Goal: Task Accomplishment & Management: Use online tool/utility

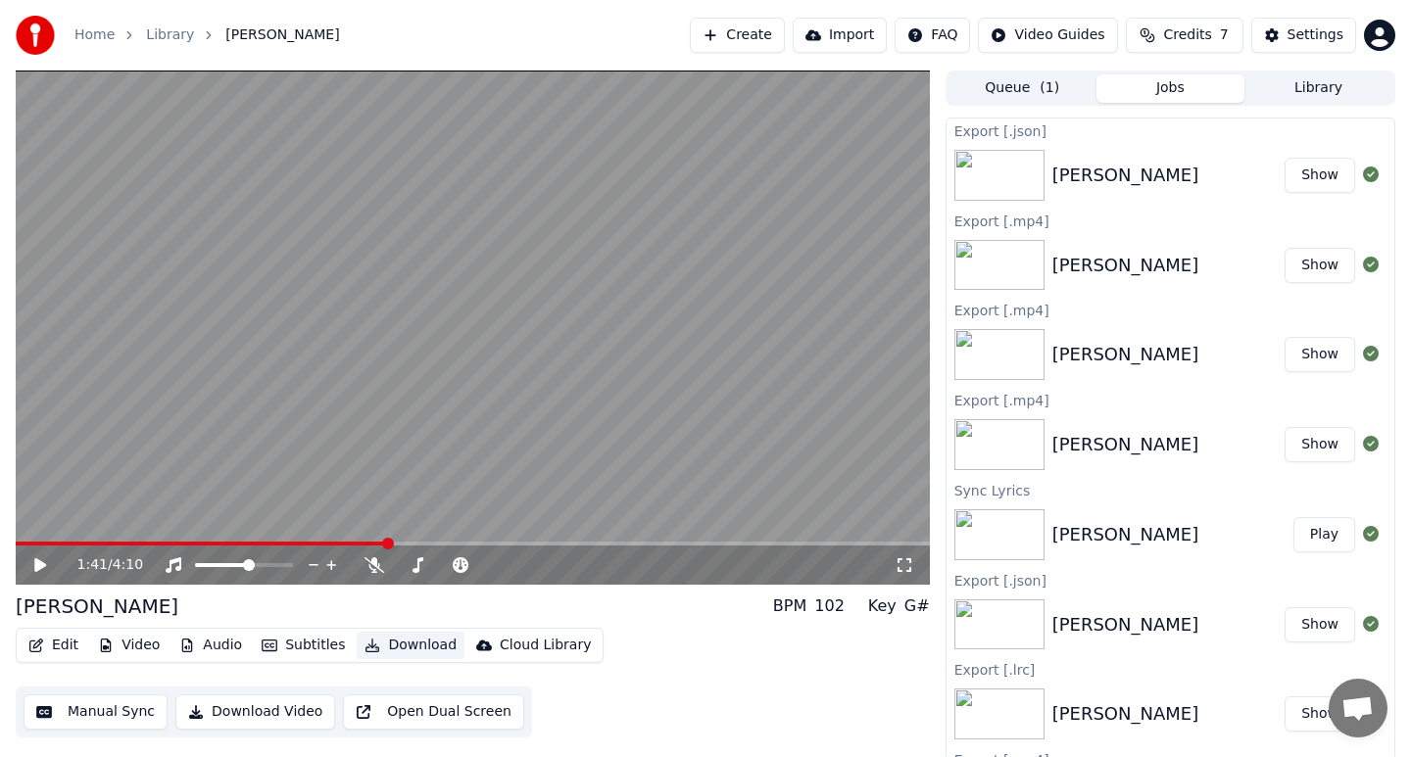
scroll to position [4, 0]
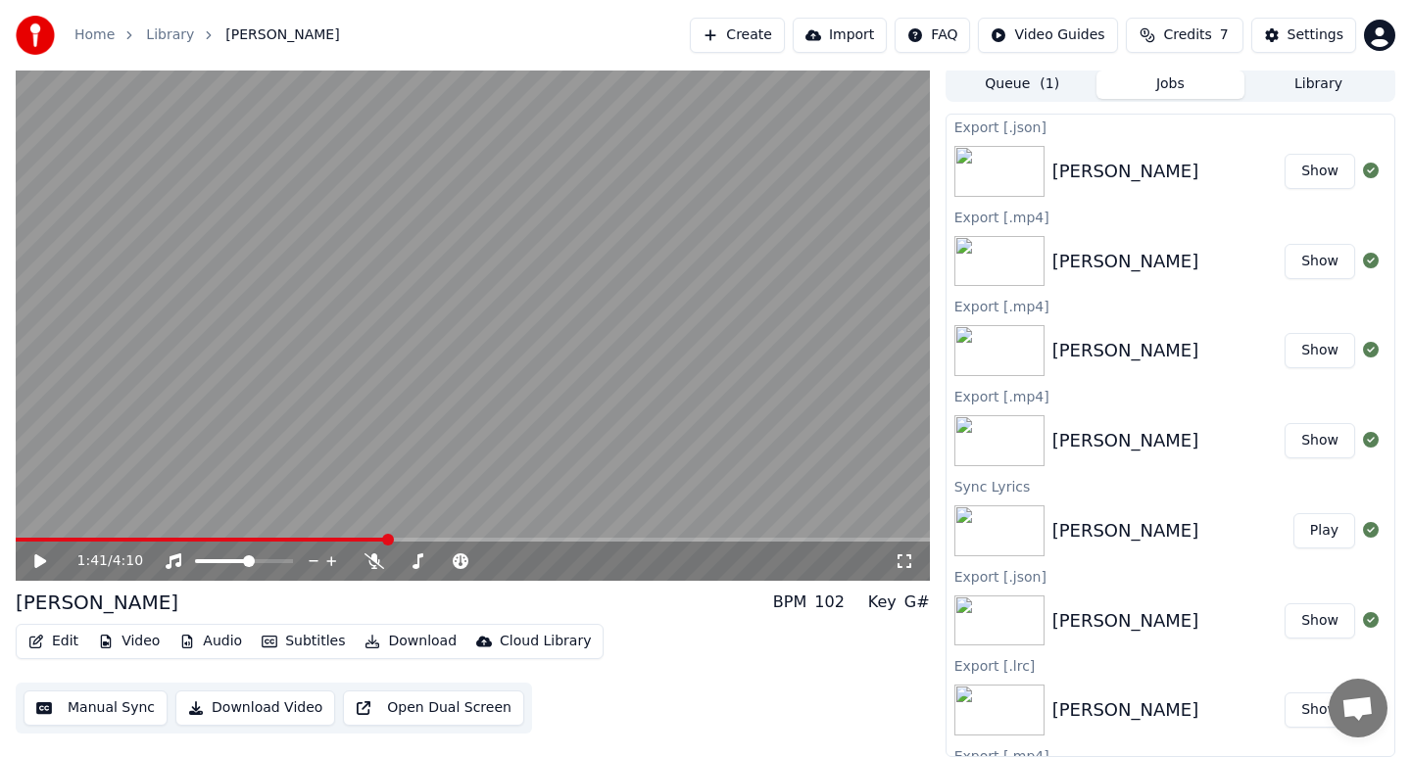
click at [109, 701] on button "Manual Sync" at bounding box center [96, 708] width 144 height 35
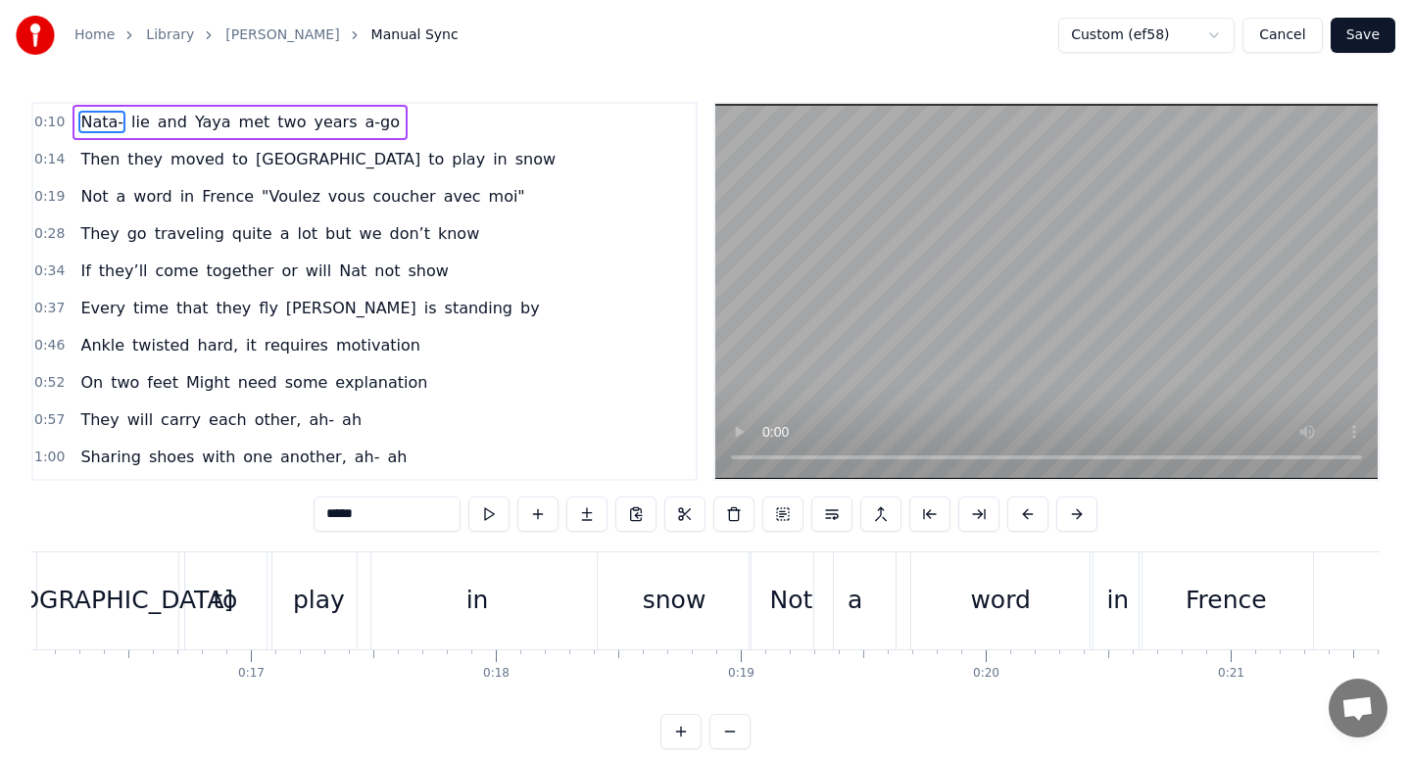
scroll to position [0, 3949]
click at [1227, 613] on div "Frence" at bounding box center [1219, 600] width 81 height 37
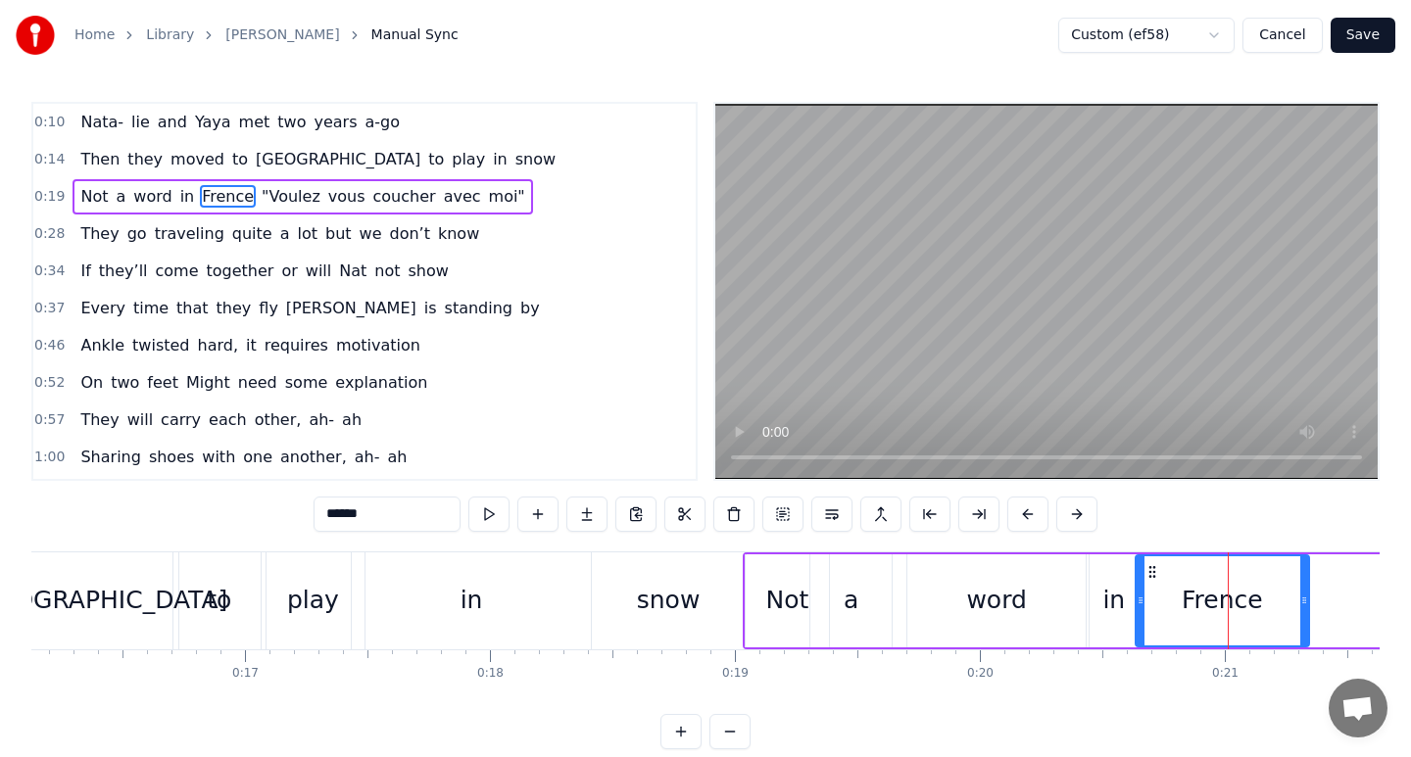
click at [413, 515] on input "******" at bounding box center [386, 514] width 147 height 35
type input "******"
click at [1348, 37] on button "Save" at bounding box center [1362, 35] width 65 height 35
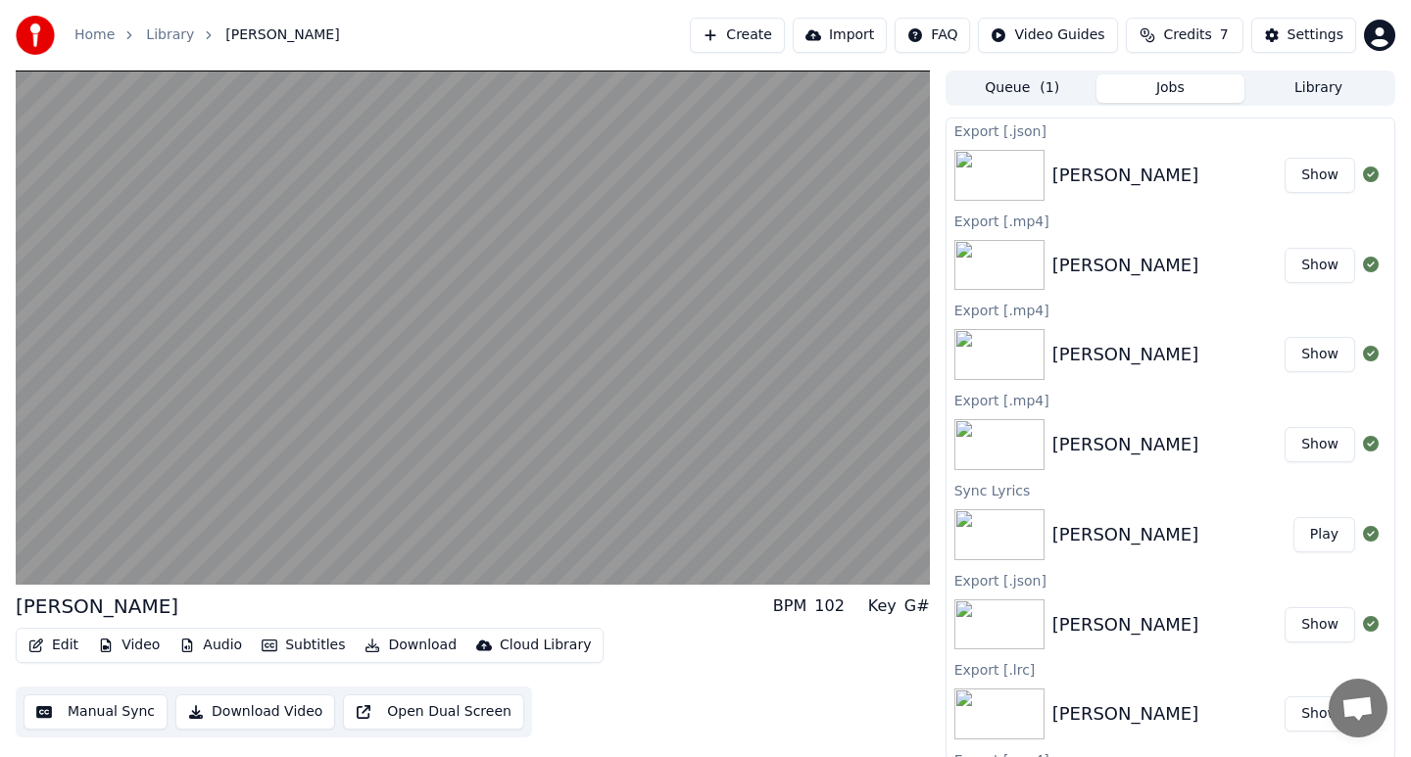
click at [274, 715] on button "Download Video" at bounding box center [255, 711] width 160 height 35
click at [1371, 171] on icon at bounding box center [1371, 175] width 16 height 16
click at [1370, 174] on icon at bounding box center [1371, 175] width 16 height 16
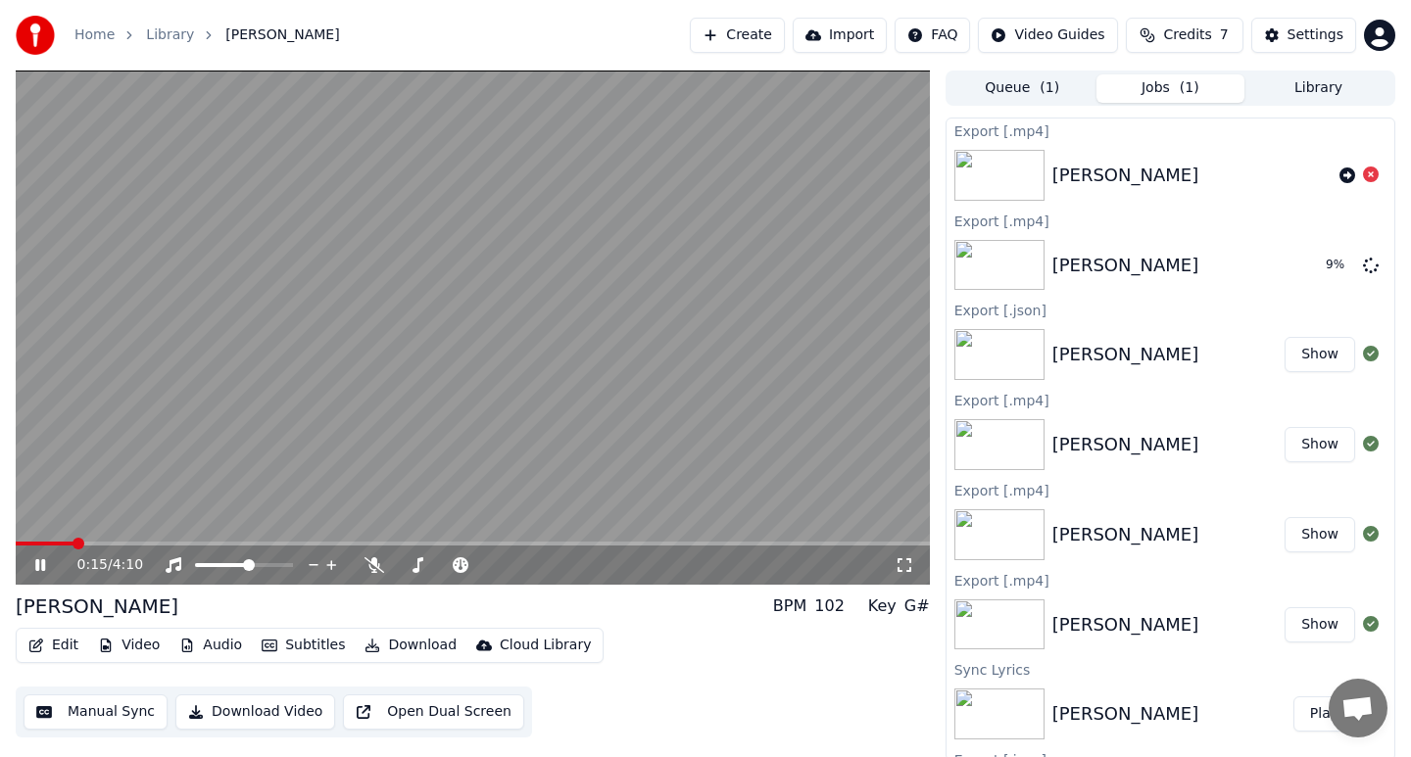
drag, startPoint x: 523, startPoint y: 3, endPoint x: 738, endPoint y: -28, distance: 216.8
click at [738, 0] on html "Home Library [PERSON_NAME] Create Import FAQ Video Guides Credits 7 Settings 0:…" at bounding box center [705, 378] width 1411 height 757
click at [460, 41] on div "Home Library [PERSON_NAME] Create Import FAQ Video Guides Credits 7 Settings" at bounding box center [705, 35] width 1411 height 71
